Goal: Navigation & Orientation: Find specific page/section

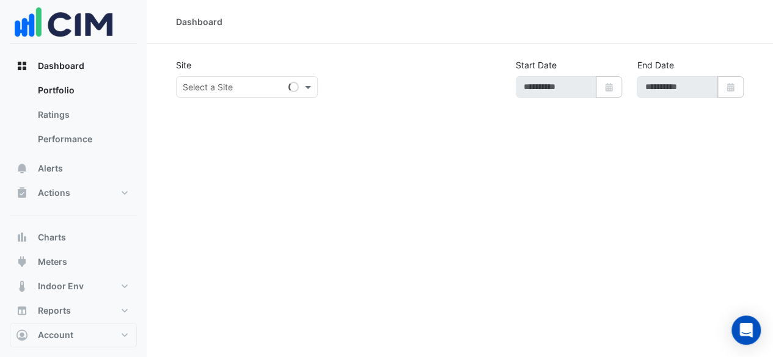
type input "**********"
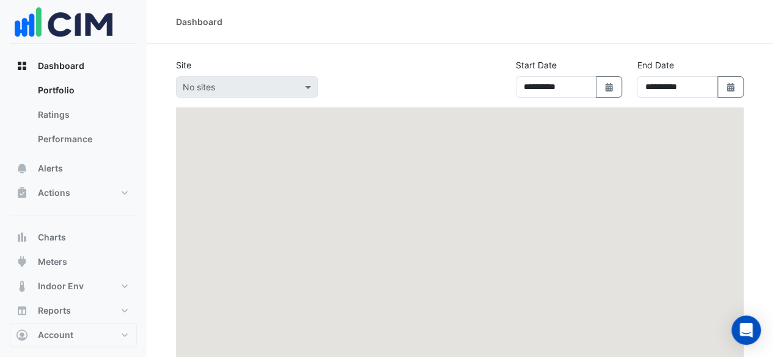
click at [301, 85] on div at bounding box center [247, 87] width 141 height 14
click at [304, 87] on span at bounding box center [309, 87] width 15 height 13
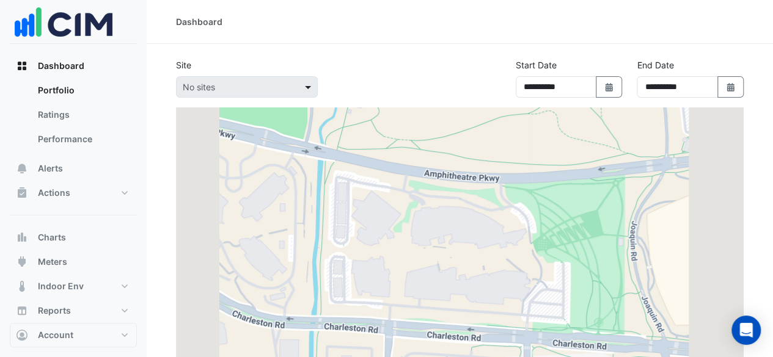
click at [304, 87] on span at bounding box center [309, 87] width 15 height 13
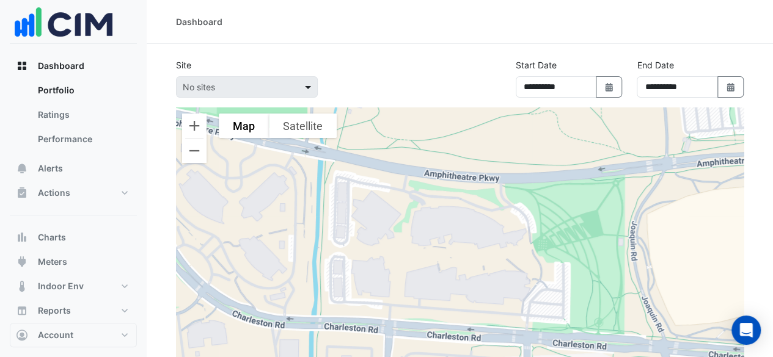
click at [304, 90] on span at bounding box center [309, 87] width 15 height 13
click at [78, 112] on link "Ratings" at bounding box center [82, 115] width 109 height 24
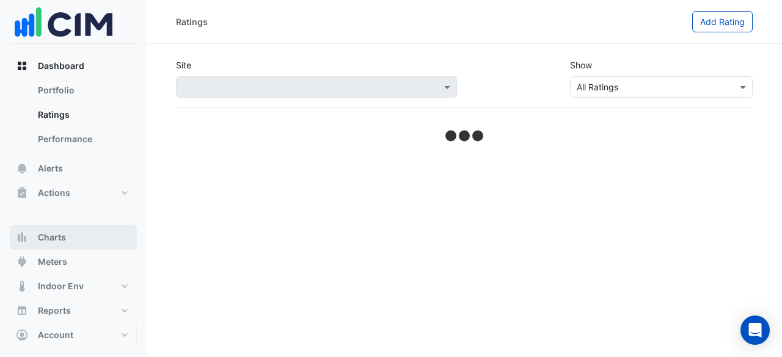
click at [79, 234] on button "Charts" at bounding box center [73, 237] width 127 height 24
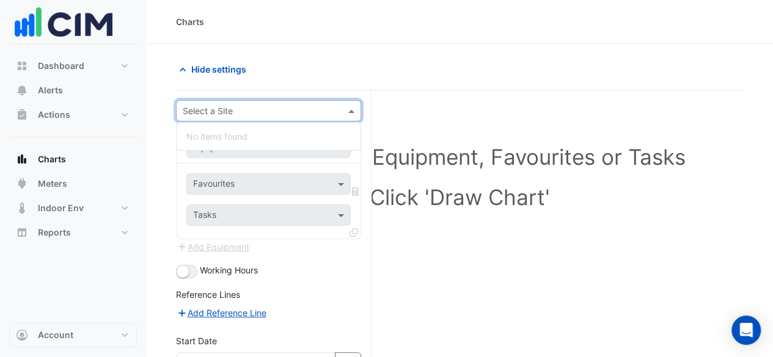
click at [293, 107] on input "text" at bounding box center [256, 111] width 147 height 13
click at [280, 197] on div "Favourites Tasks" at bounding box center [269, 201] width 184 height 75
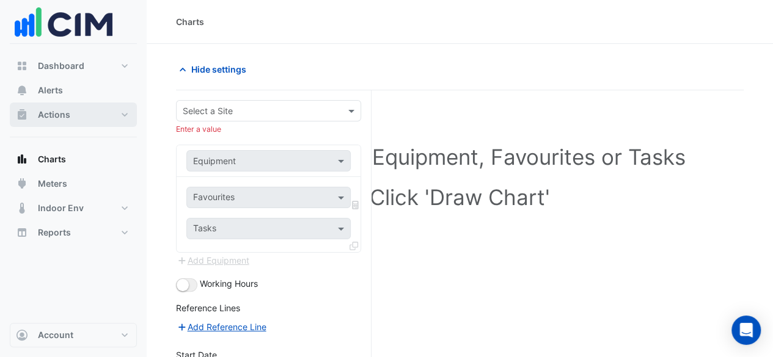
click at [60, 125] on button "Actions" at bounding box center [73, 115] width 127 height 24
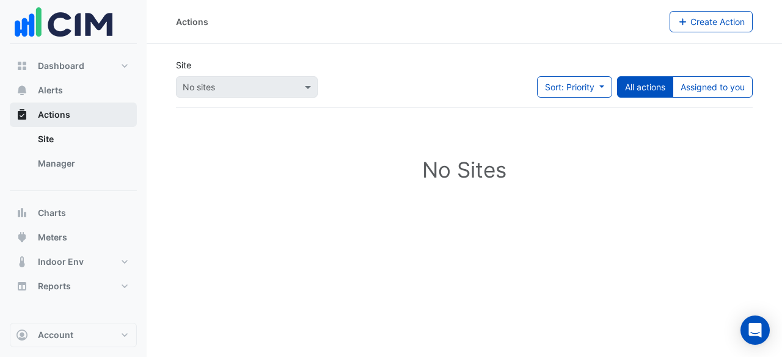
click at [61, 122] on button "Actions" at bounding box center [73, 115] width 127 height 24
click at [67, 114] on span "Actions" at bounding box center [54, 115] width 32 height 12
click at [21, 120] on icon "button" at bounding box center [22, 115] width 12 height 12
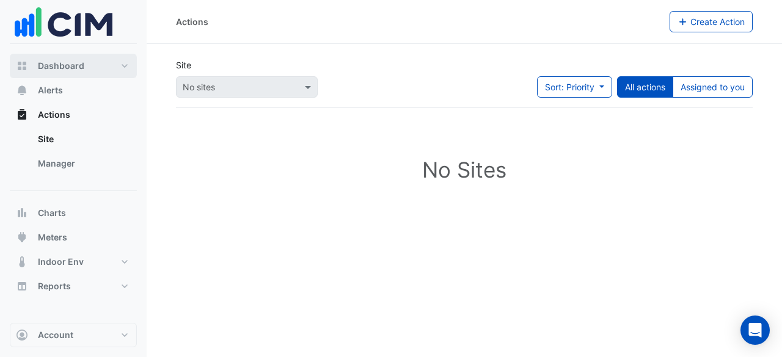
click at [116, 62] on button "Dashboard" at bounding box center [73, 66] width 127 height 24
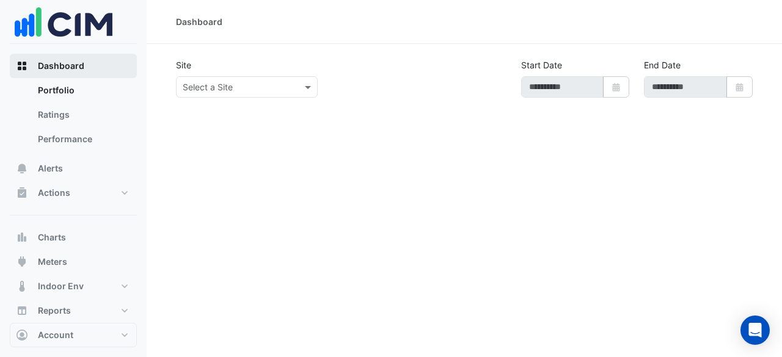
type input "**********"
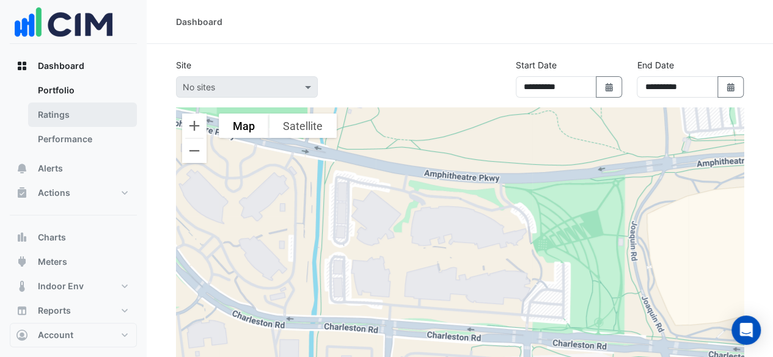
click at [68, 111] on link "Ratings" at bounding box center [82, 115] width 109 height 24
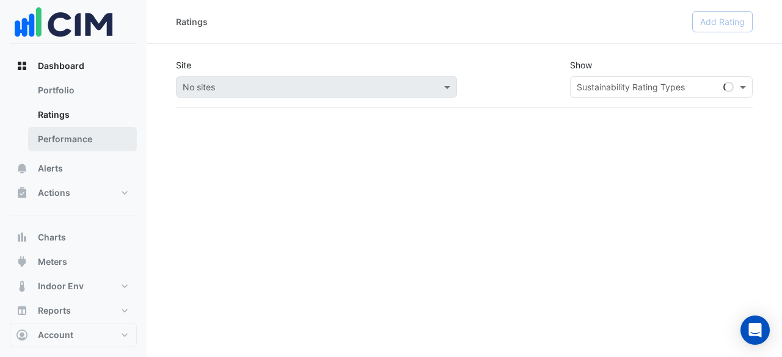
click at [68, 136] on link "Performance" at bounding box center [82, 139] width 109 height 24
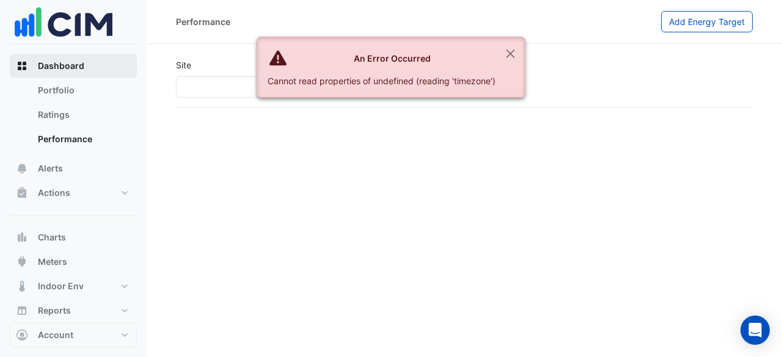
click at [89, 62] on button "Dashboard" at bounding box center [73, 66] width 127 height 24
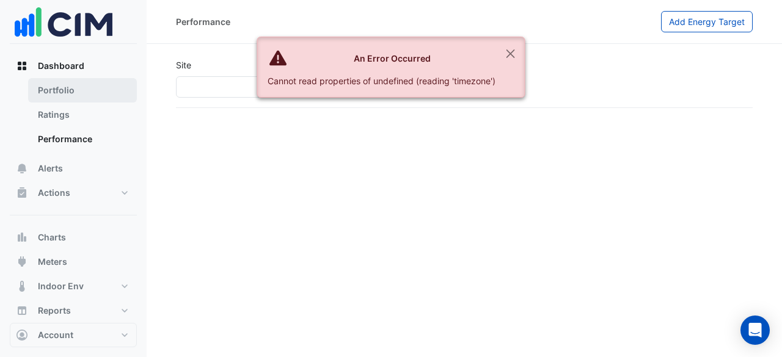
click at [67, 82] on link "Portfolio" at bounding box center [82, 90] width 109 height 24
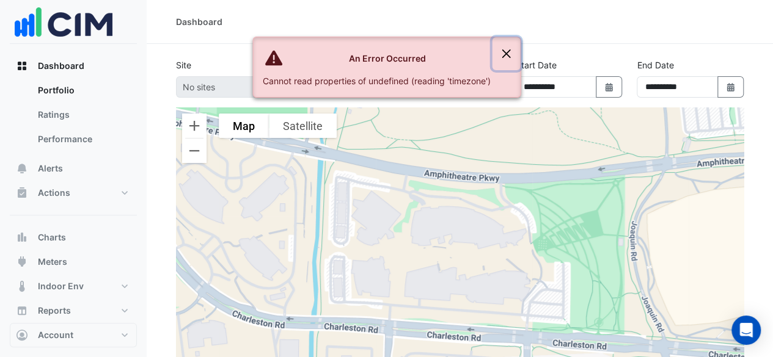
click at [516, 54] on button "Close" at bounding box center [506, 53] width 28 height 33
